Goal: Navigation & Orientation: Find specific page/section

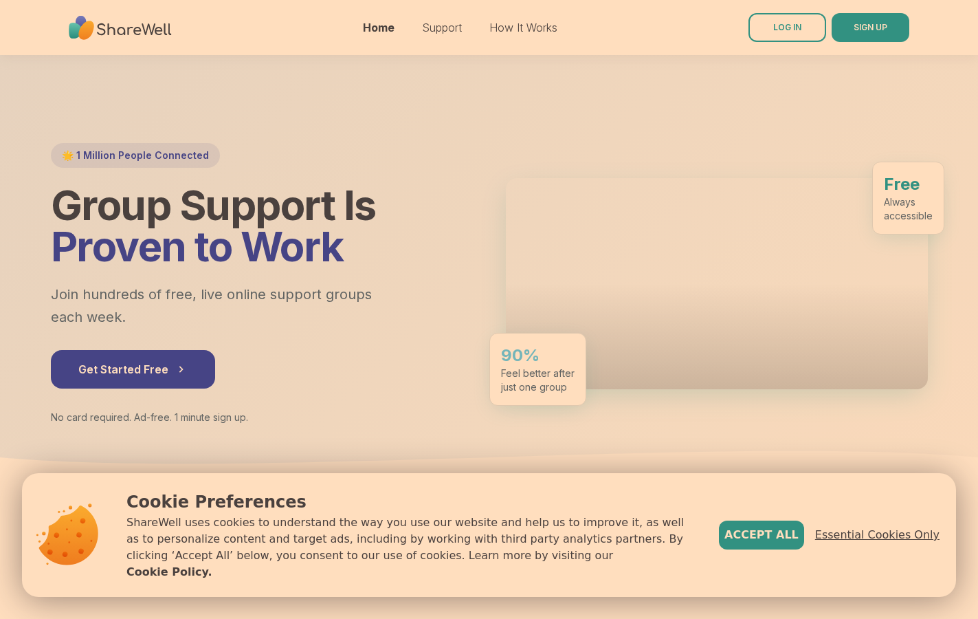
click at [900, 543] on span "Essential Cookies Only" at bounding box center [877, 535] width 124 height 16
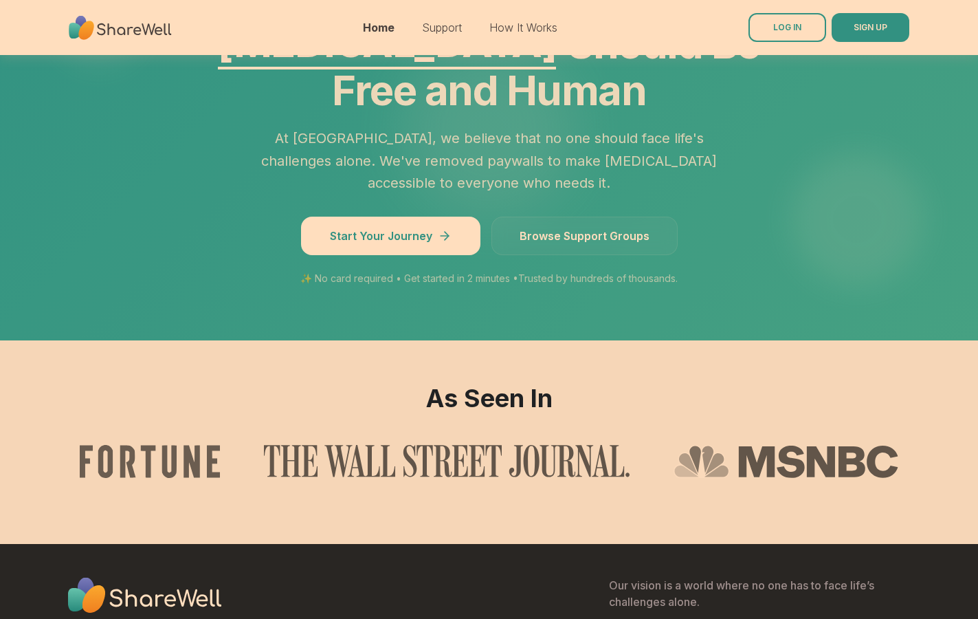
scroll to position [1235, 0]
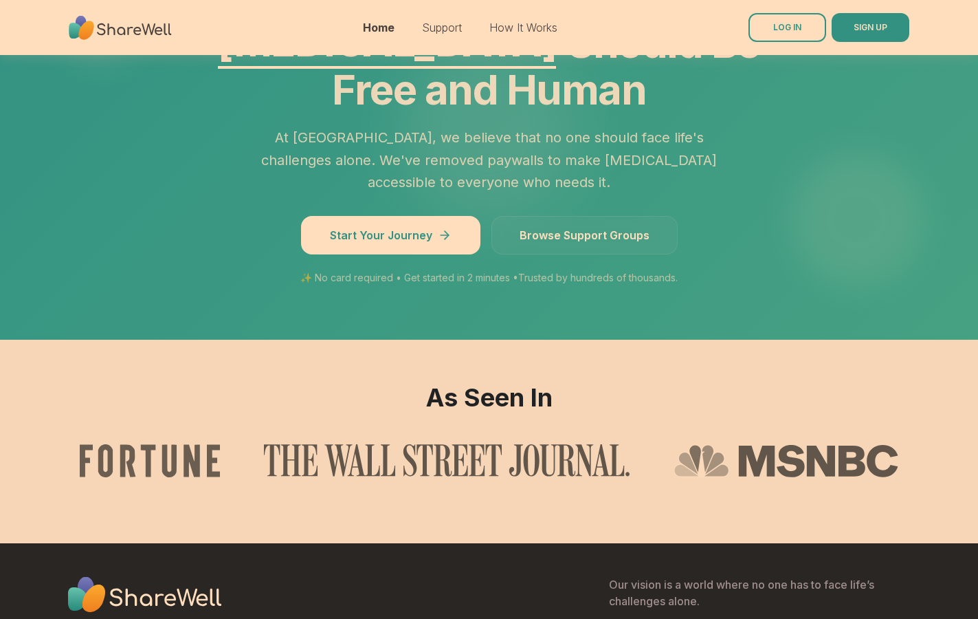
click at [598, 216] on link "Browse Support Groups" at bounding box center [585, 235] width 186 height 38
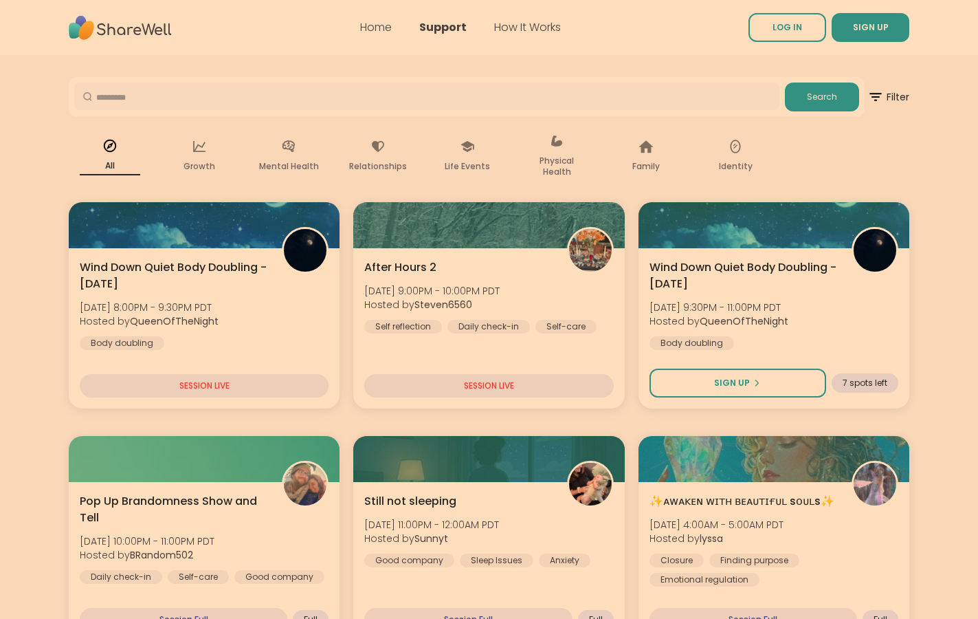
click at [192, 102] on input "text" at bounding box center [426, 95] width 705 height 27
type input "****"
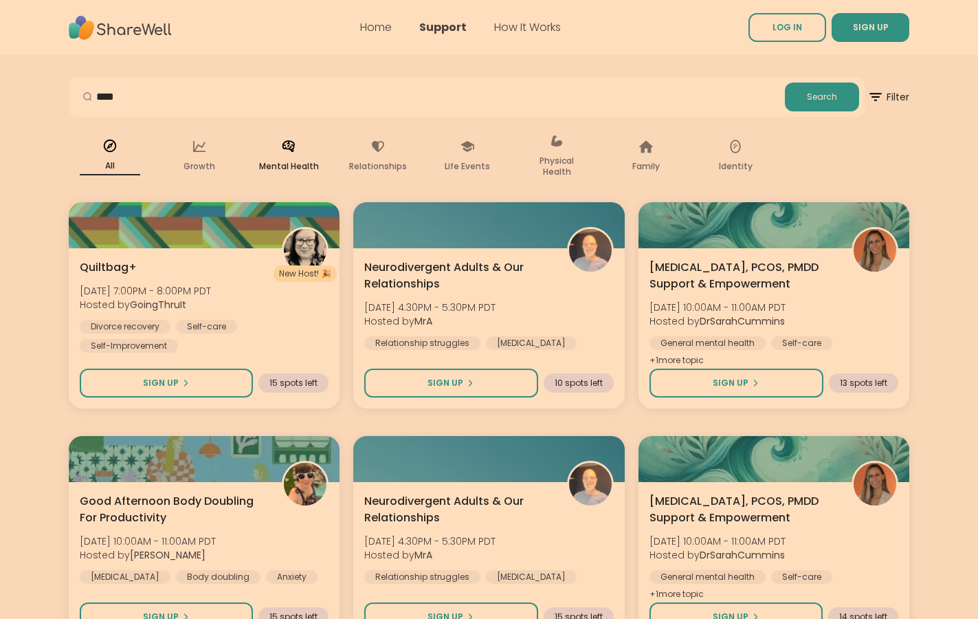
click at [296, 156] on div "Mental Health" at bounding box center [288, 156] width 82 height 69
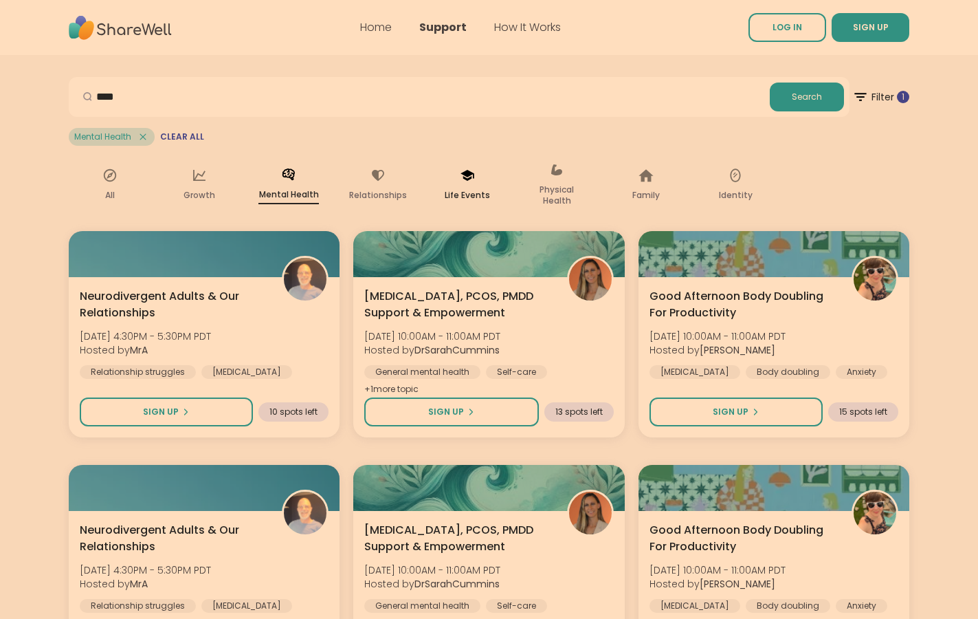
click at [461, 183] on div "Life Events" at bounding box center [467, 185] width 82 height 69
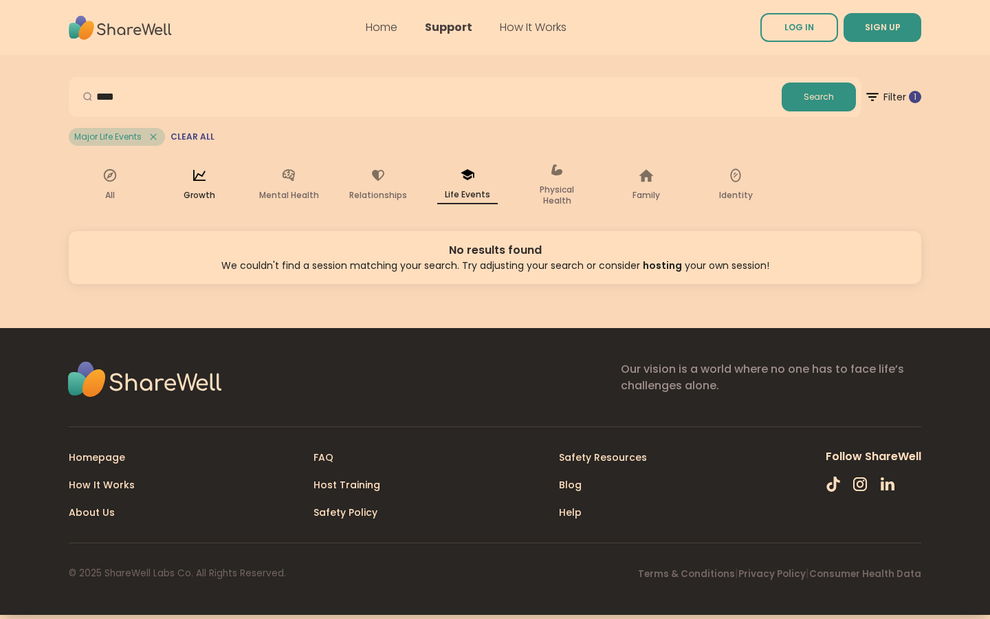
click at [195, 180] on icon at bounding box center [199, 175] width 12 height 11
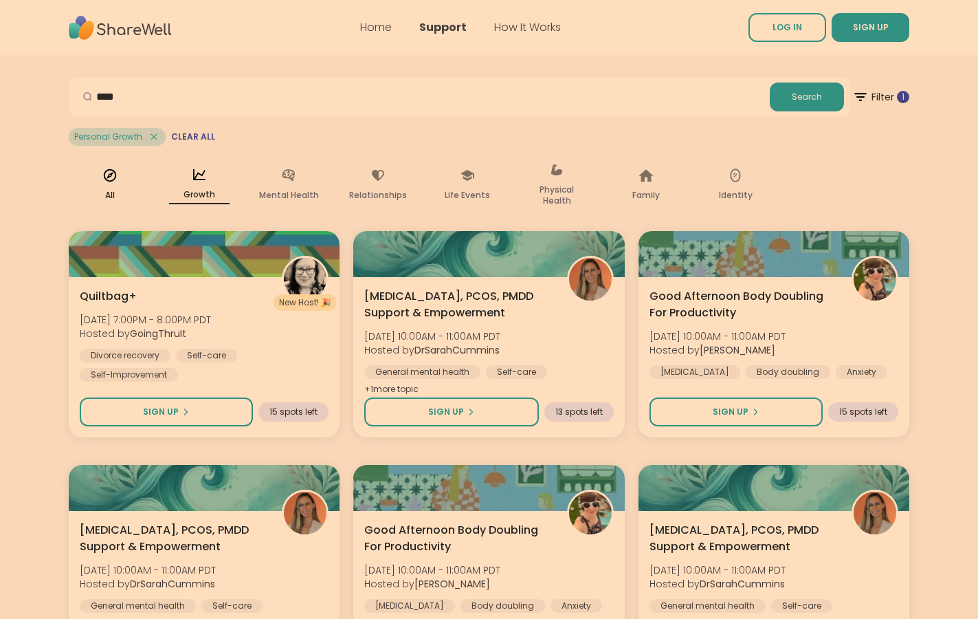
click at [104, 175] on icon at bounding box center [109, 175] width 15 height 15
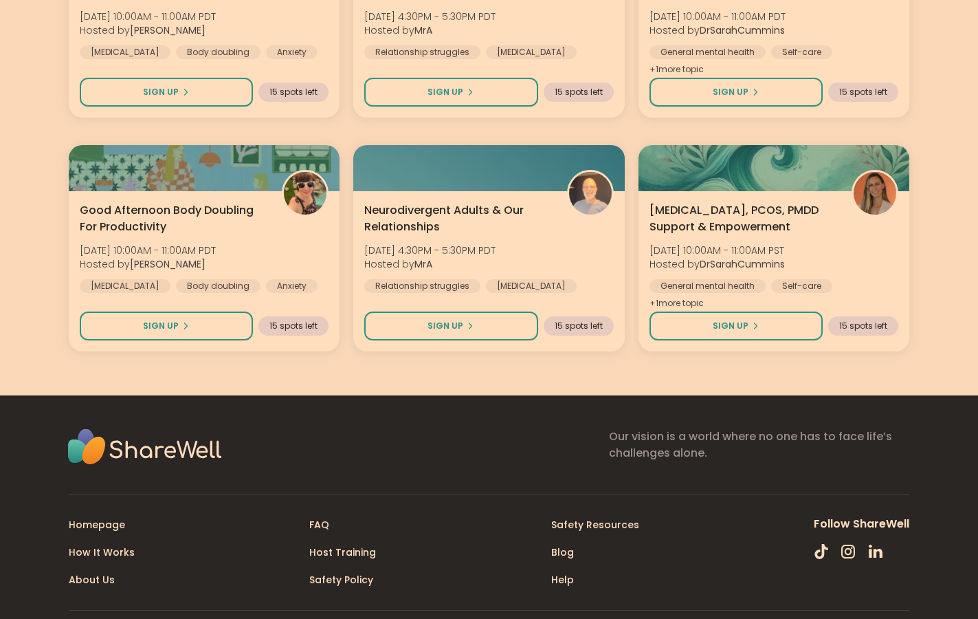
scroll to position [1756, 0]
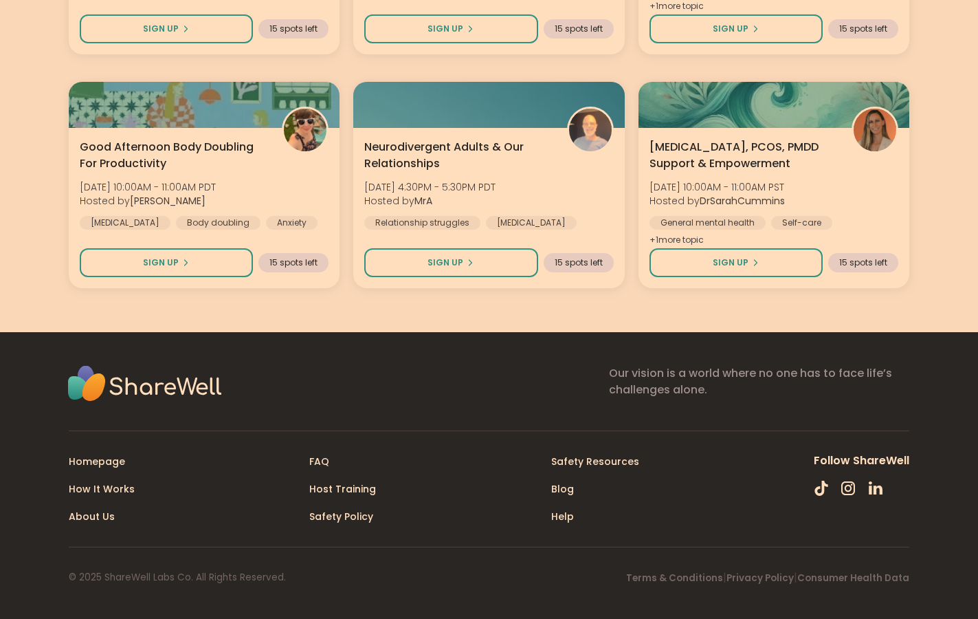
click at [99, 497] on div "Homepage How It Works About Us" at bounding box center [102, 488] width 66 height 71
click at [91, 489] on link "How It Works" at bounding box center [102, 489] width 66 height 14
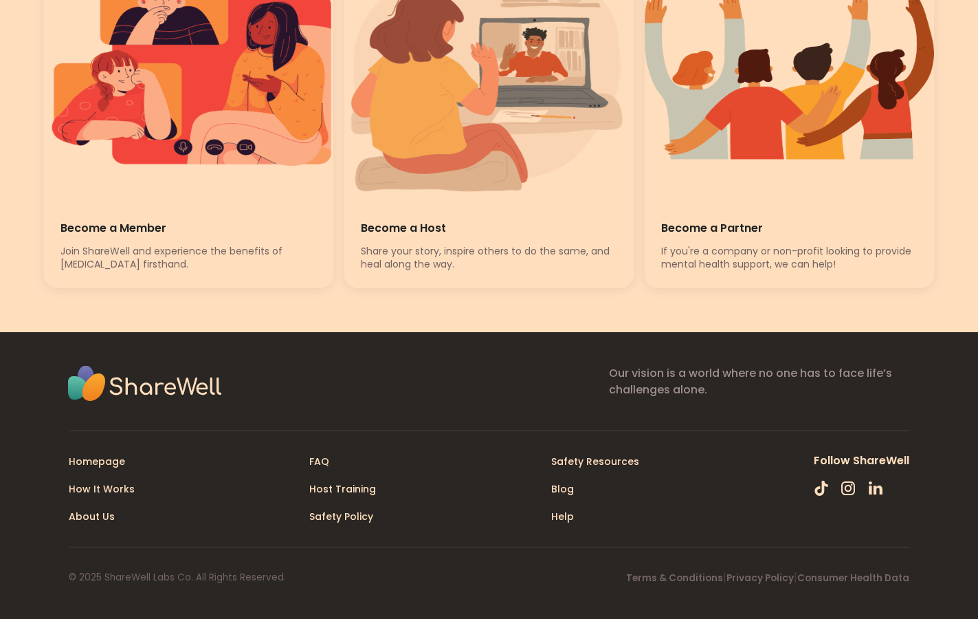
scroll to position [3982, 0]
click at [97, 467] on link "Homepage" at bounding box center [97, 461] width 56 height 14
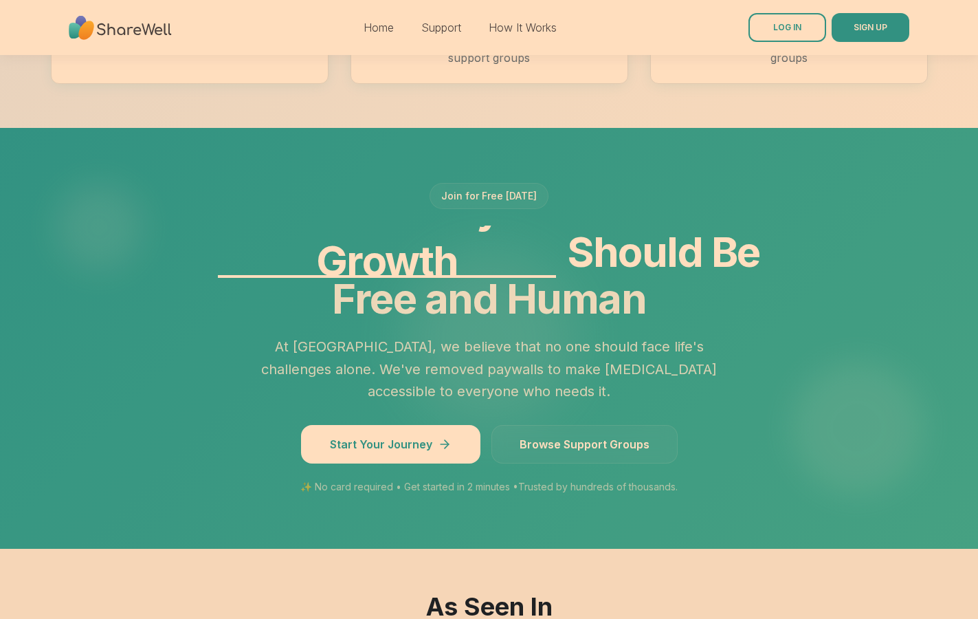
scroll to position [1027, 0]
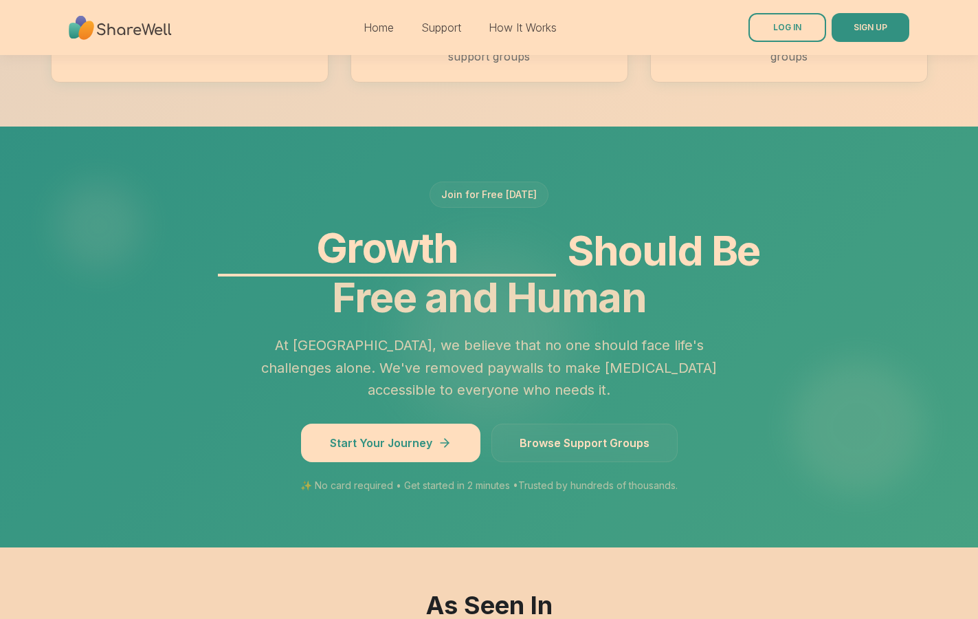
click at [545, 434] on span "Browse Support Groups" at bounding box center [585, 442] width 130 height 16
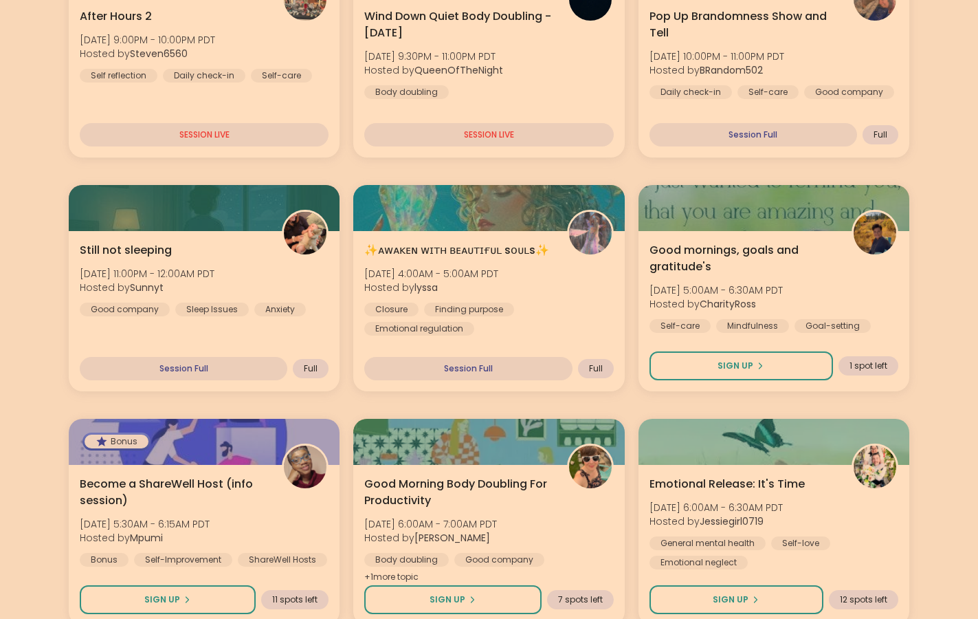
scroll to position [252, 0]
